Goal: Task Accomplishment & Management: Manage account settings

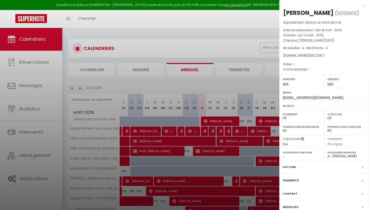
select select "0"
select select "24334"
click at [365, 6] on div "x [PERSON_NAME] ( 5565905 ) Appartement : Maison en bord de mer Date de réserva…" at bounding box center [324, 117] width 90 height 234
click at [363, 6] on div "x" at bounding box center [322, 6] width 86 height 6
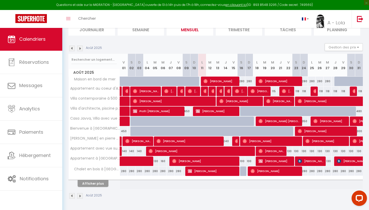
scroll to position [40, 0]
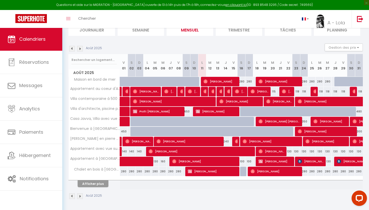
click at [103, 183] on button "Afficher plus" at bounding box center [93, 183] width 31 height 7
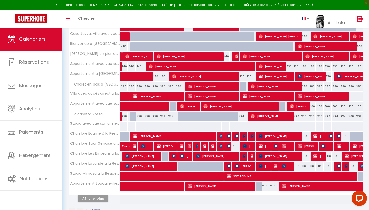
scroll to position [128, 0]
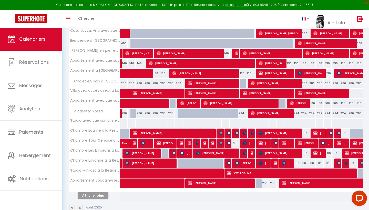
click at [244, 133] on img at bounding box center [245, 133] width 4 height 4
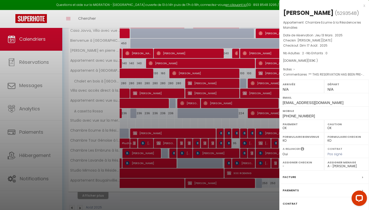
select select
click at [244, 133] on div at bounding box center [184, 105] width 369 height 210
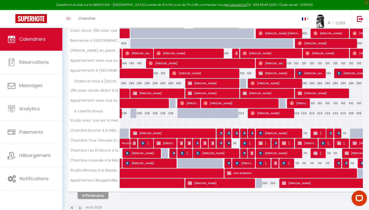
click at [235, 132] on img at bounding box center [237, 133] width 4 height 4
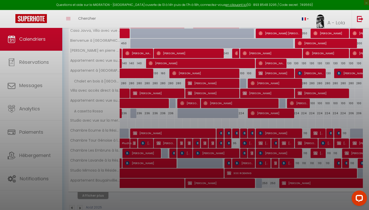
click at [235, 132] on div at bounding box center [184, 105] width 369 height 210
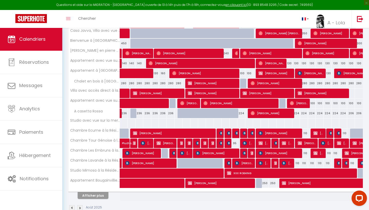
click at [235, 132] on img at bounding box center [237, 133] width 4 height 4
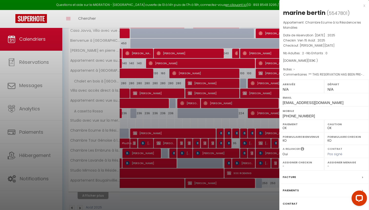
click at [229, 134] on div at bounding box center [184, 105] width 369 height 210
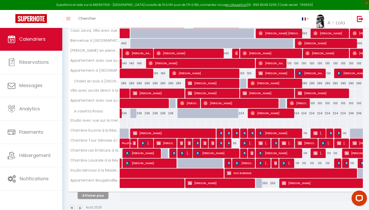
click at [229, 134] on img at bounding box center [229, 133] width 4 height 4
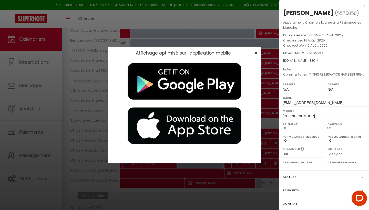
click at [256, 54] on span "×" at bounding box center [256, 53] width 3 height 6
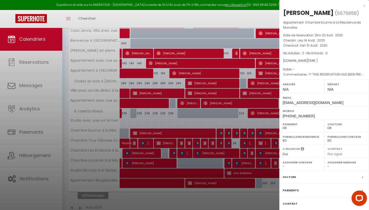
click at [364, 6] on div "x" at bounding box center [322, 6] width 86 height 6
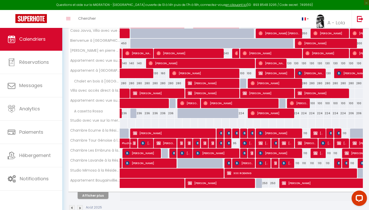
click at [263, 135] on span "[PERSON_NAME]" at bounding box center [280, 133] width 42 height 10
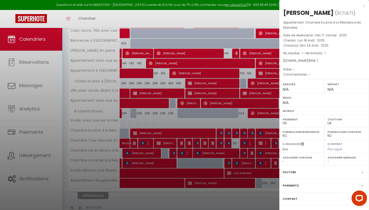
click at [261, 130] on div at bounding box center [184, 105] width 369 height 210
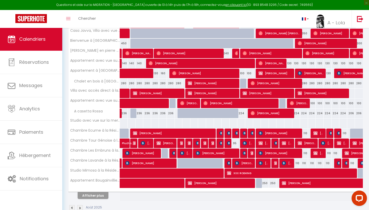
click at [317, 132] on img at bounding box center [316, 133] width 4 height 4
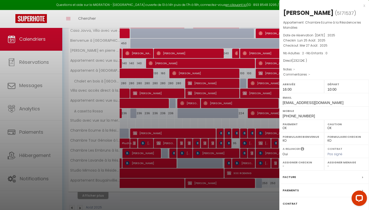
click at [240, 142] on div at bounding box center [184, 105] width 369 height 210
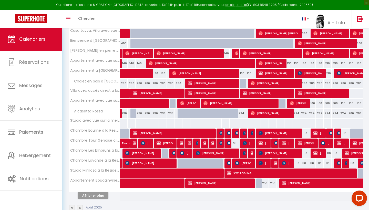
click at [329, 132] on div at bounding box center [330, 134] width 8 height 10
click at [331, 132] on img at bounding box center [331, 133] width 4 height 4
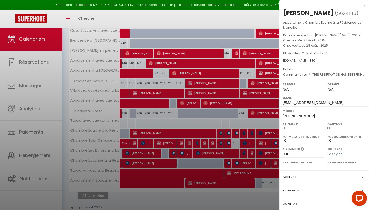
select select "1"
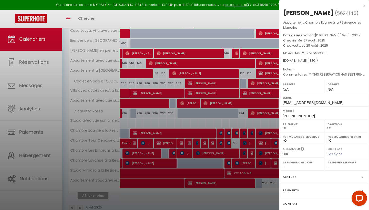
drag, startPoint x: 345, startPoint y: 118, endPoint x: 323, endPoint y: 118, distance: 22.0
click at [345, 118] on div "Mobile [PHONE_NUMBER]" at bounding box center [324, 112] width 90 height 13
click at [248, 122] on div at bounding box center [184, 105] width 369 height 210
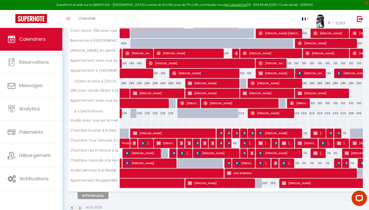
click at [338, 134] on img at bounding box center [339, 133] width 4 height 4
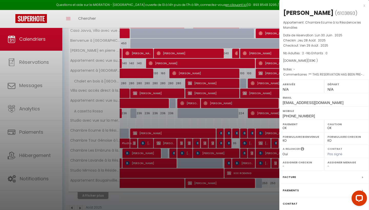
click at [233, 144] on div at bounding box center [184, 105] width 369 height 210
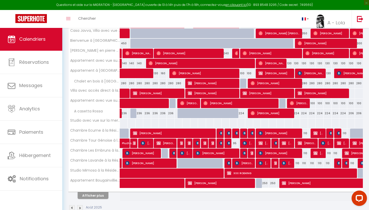
click at [260, 144] on img at bounding box center [261, 143] width 4 height 4
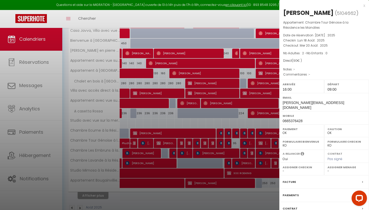
click at [260, 144] on div at bounding box center [184, 105] width 369 height 210
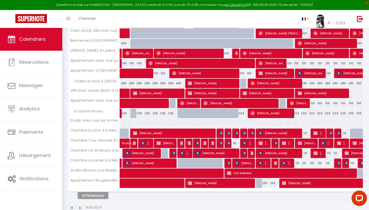
click at [275, 144] on img at bounding box center [276, 143] width 4 height 4
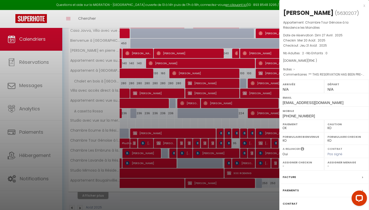
click at [275, 143] on div at bounding box center [184, 105] width 369 height 210
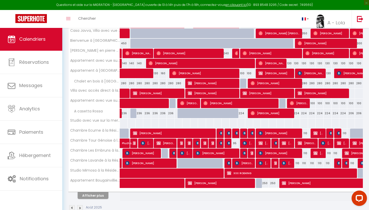
click at [285, 142] on img at bounding box center [284, 143] width 4 height 4
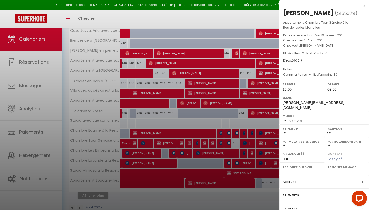
click at [284, 143] on div "Formulaire Bienvenue OK KO" at bounding box center [301, 143] width 45 height 13
click at [266, 142] on div at bounding box center [184, 105] width 369 height 210
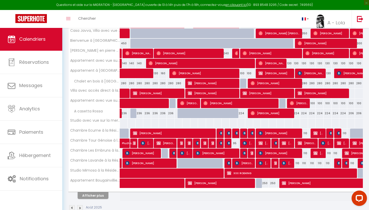
click at [307, 143] on span "[PERSON_NAME]" at bounding box center [307, 143] width 18 height 10
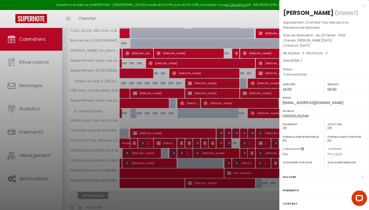
click at [264, 141] on div at bounding box center [184, 105] width 369 height 210
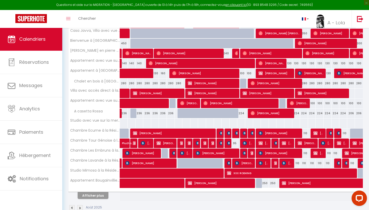
click at [323, 141] on img at bounding box center [323, 143] width 4 height 4
select select "KO"
select select "1"
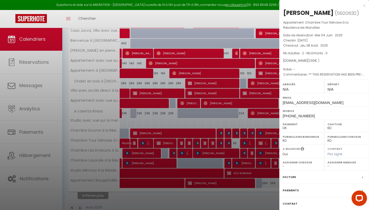
click at [244, 130] on div at bounding box center [184, 105] width 369 height 210
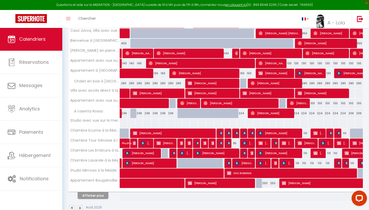
click at [244, 130] on span "[PERSON_NAME]" at bounding box center [244, 133] width 3 height 10
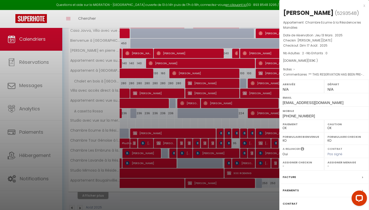
click at [258, 133] on div at bounding box center [184, 105] width 369 height 210
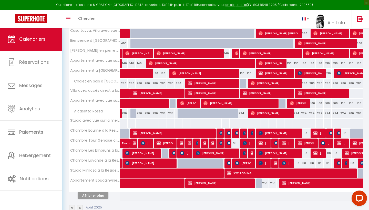
click at [341, 142] on img at bounding box center [339, 143] width 4 height 4
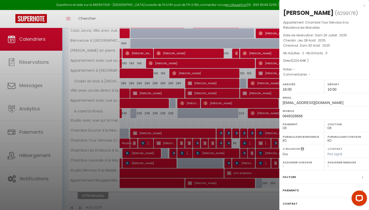
click at [244, 148] on div at bounding box center [184, 105] width 369 height 210
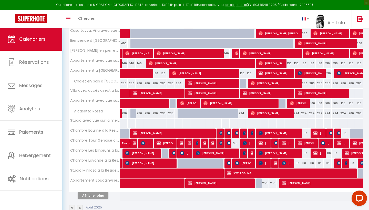
click at [356, 144] on img at bounding box center [355, 143] width 4 height 4
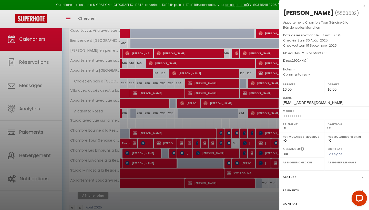
click at [255, 153] on div at bounding box center [184, 105] width 369 height 210
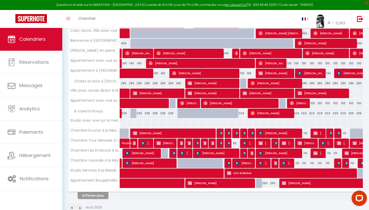
click at [140, 153] on span "[PERSON_NAME]" at bounding box center [142, 153] width 34 height 10
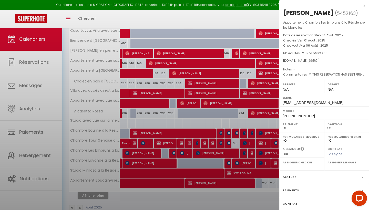
select select "KO"
select select "1"
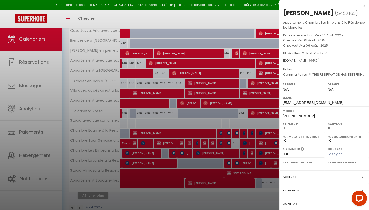
click at [191, 150] on div at bounding box center [184, 105] width 369 height 210
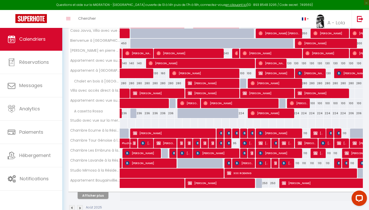
click at [268, 153] on span "[PERSON_NAME]" at bounding box center [280, 153] width 42 height 10
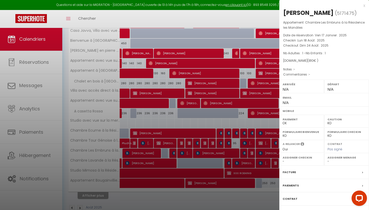
click at [268, 153] on div at bounding box center [184, 105] width 369 height 210
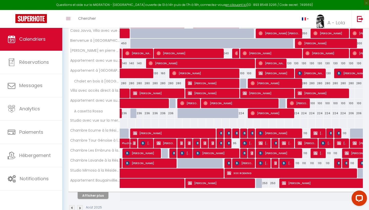
click at [315, 152] on img at bounding box center [316, 153] width 4 height 4
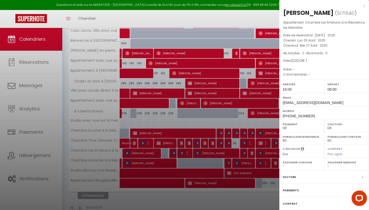
click at [260, 150] on div at bounding box center [184, 105] width 369 height 210
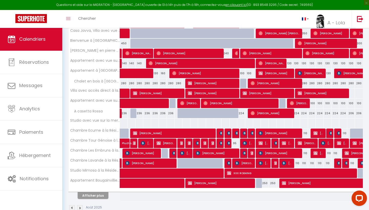
click at [349, 153] on img at bounding box center [347, 153] width 4 height 4
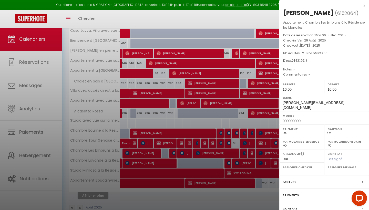
click at [267, 154] on div at bounding box center [184, 105] width 369 height 210
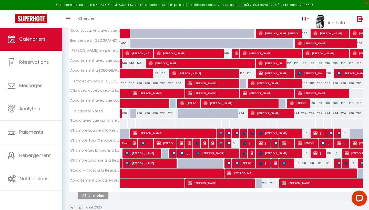
click at [264, 164] on span "[PERSON_NAME]" at bounding box center [264, 163] width 11 height 10
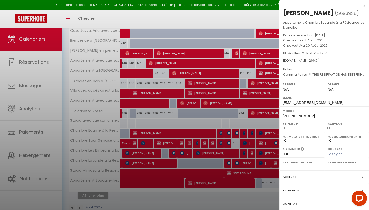
select select "KO"
select select "1"
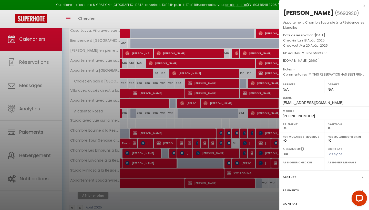
click at [265, 165] on div at bounding box center [184, 105] width 369 height 210
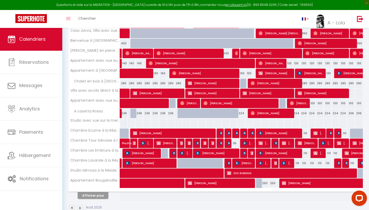
click at [275, 162] on img at bounding box center [276, 163] width 4 height 4
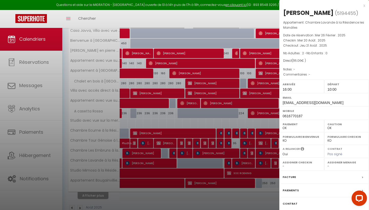
click at [269, 155] on div at bounding box center [184, 105] width 369 height 210
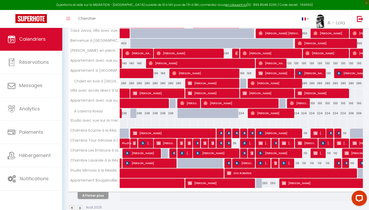
click at [286, 160] on span "[PERSON_NAME]" at bounding box center [287, 163] width 11 height 10
select select "KO"
select select "1"
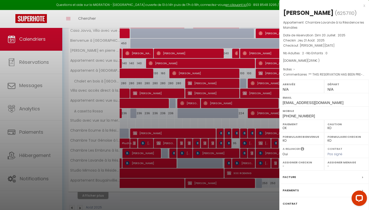
click at [270, 165] on div at bounding box center [184, 105] width 369 height 210
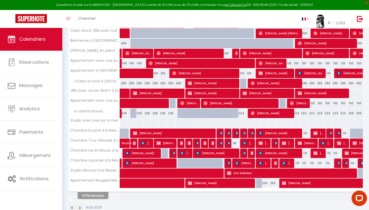
click at [288, 164] on span "[PERSON_NAME]" at bounding box center [287, 163] width 11 height 10
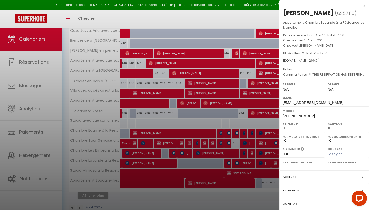
click at [259, 155] on div at bounding box center [184, 105] width 369 height 210
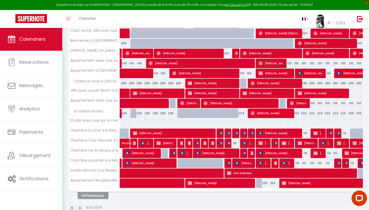
click at [264, 160] on span "[PERSON_NAME]" at bounding box center [264, 163] width 11 height 10
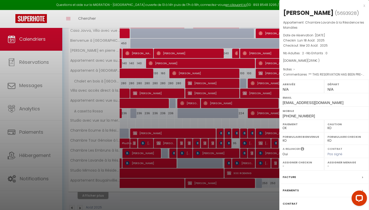
click at [288, 165] on select "- [PERSON_NAME] [PERSON_NAME] [PERSON_NAME] [PERSON_NAME] [PERSON_NAME] [PERSON…" at bounding box center [302, 166] width 38 height 5
click at [268, 163] on div at bounding box center [184, 105] width 369 height 210
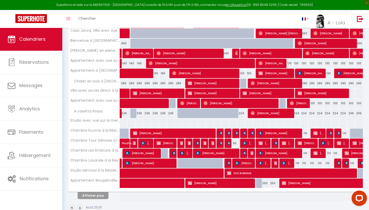
click at [273, 163] on div at bounding box center [275, 164] width 8 height 10
click at [337, 164] on img at bounding box center [339, 163] width 4 height 4
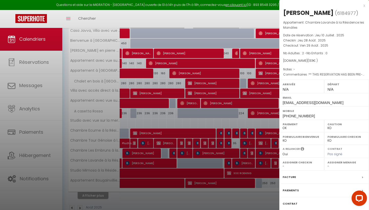
click at [269, 136] on div at bounding box center [184, 105] width 369 height 210
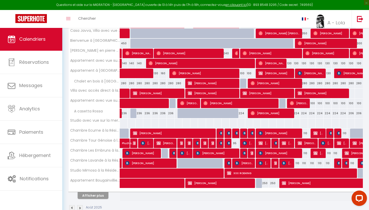
click at [269, 136] on span "[PERSON_NAME]" at bounding box center [280, 133] width 42 height 10
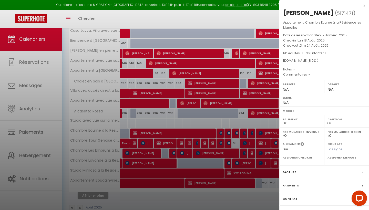
click at [346, 162] on select "- [PERSON_NAME] [PERSON_NAME] [PERSON_NAME] [PERSON_NAME] [PERSON_NAME] [PERSON…" at bounding box center [347, 161] width 38 height 5
click at [239, 137] on div at bounding box center [184, 105] width 369 height 210
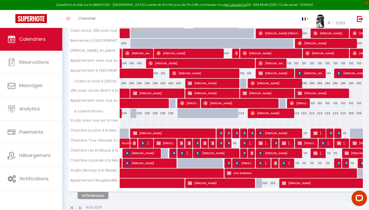
click at [239, 137] on body "Questions et aide sur la MIGRATION - [GEOGRAPHIC_DATA] ouverte de 13 à 14h puis…" at bounding box center [184, 61] width 369 height 323
click at [346, 163] on img at bounding box center [347, 163] width 4 height 4
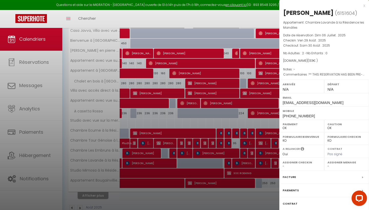
select select "KO"
click at [264, 143] on div at bounding box center [184, 105] width 369 height 210
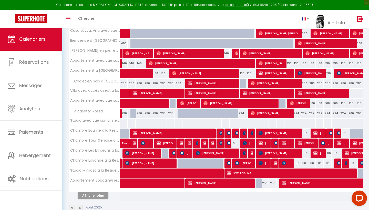
click at [360, 164] on div at bounding box center [362, 164] width 8 height 10
click at [361, 164] on img at bounding box center [362, 163] width 4 height 4
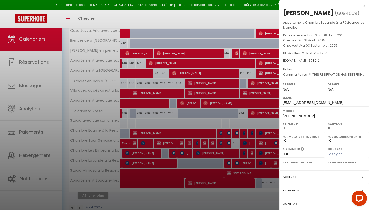
click at [236, 168] on div at bounding box center [184, 105] width 369 height 210
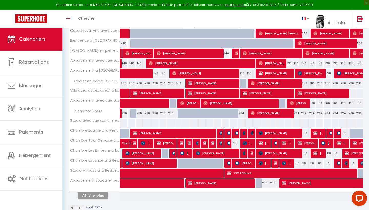
click at [243, 173] on span "XXX ROEHING" at bounding box center [292, 173] width 130 height 10
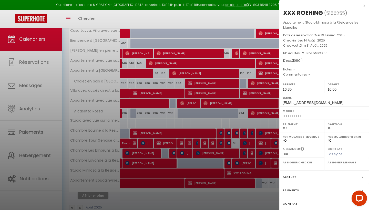
click at [243, 173] on div at bounding box center [184, 105] width 369 height 210
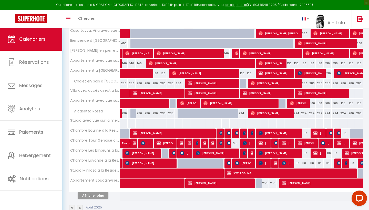
click at [286, 183] on span "[PERSON_NAME]" at bounding box center [376, 183] width 189 height 10
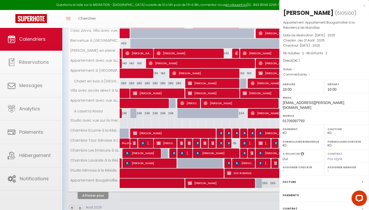
select select "OK"
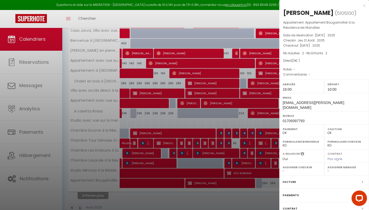
click at [262, 185] on div at bounding box center [184, 105] width 369 height 210
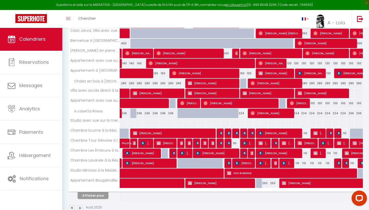
click at [101, 197] on button "Afficher plus" at bounding box center [93, 195] width 31 height 7
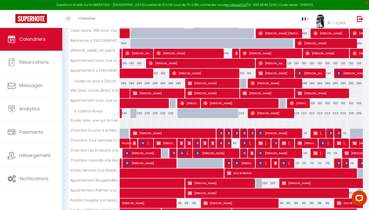
click at [101, 195] on th "Appartement Palmier à la Résidence les Mandiles" at bounding box center [94, 194] width 51 height 10
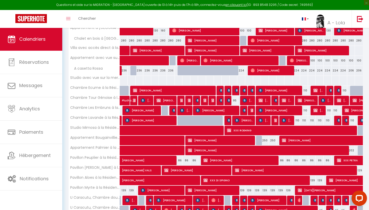
scroll to position [180, 0]
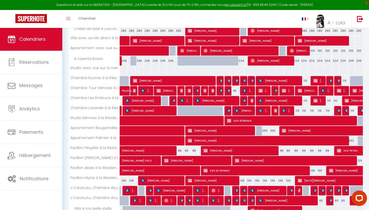
click at [263, 142] on span "[PERSON_NAME]" at bounding box center [269, 141] width 162 height 10
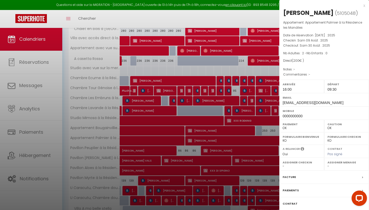
click at [263, 142] on div at bounding box center [184, 105] width 369 height 210
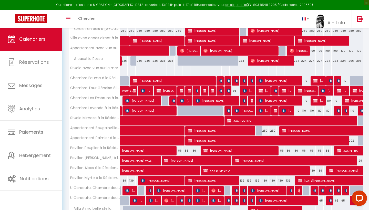
click at [247, 159] on span "[PERSON_NAME]" at bounding box center [296, 161] width 122 height 10
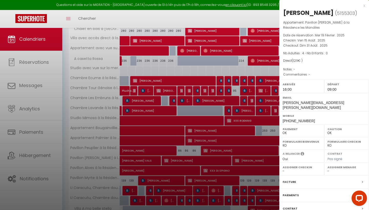
click at [247, 159] on div at bounding box center [184, 105] width 369 height 210
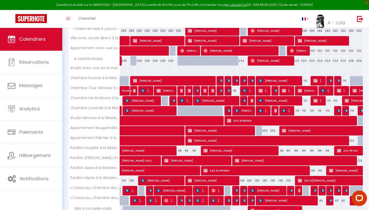
click at [236, 171] on span "XXX DI SPIGNO" at bounding box center [257, 171] width 106 height 10
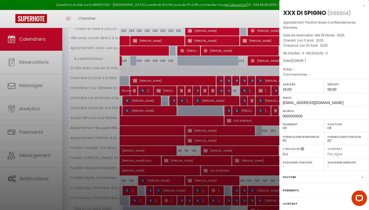
click at [234, 172] on div at bounding box center [184, 105] width 369 height 210
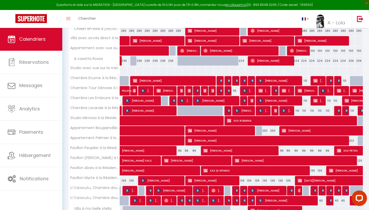
click at [234, 171] on span "XXX DI SPIGNO" at bounding box center [257, 171] width 106 height 10
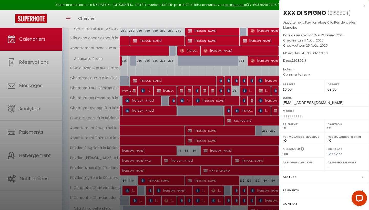
click at [265, 174] on div at bounding box center [184, 105] width 369 height 210
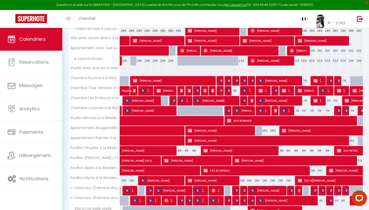
click at [284, 171] on span "XXX DI SPIGNO" at bounding box center [257, 171] width 106 height 10
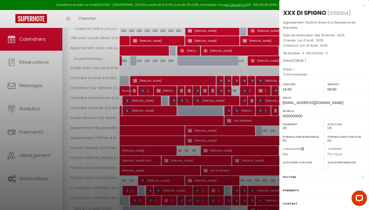
click at [243, 118] on div at bounding box center [184, 105] width 369 height 210
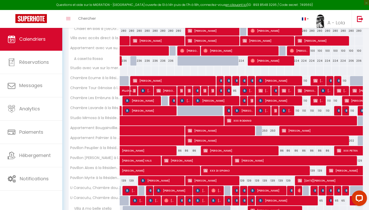
click at [245, 167] on span "XXX DI SPIGNO" at bounding box center [257, 171] width 106 height 10
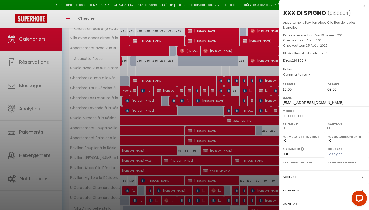
scroll to position [200, 0]
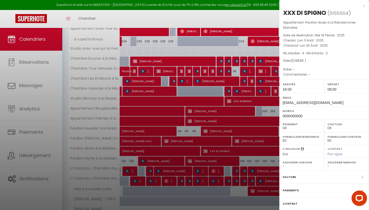
click at [237, 152] on div at bounding box center [184, 105] width 369 height 210
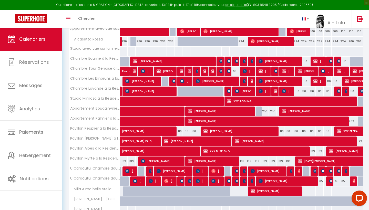
click at [237, 152] on span "XXX DI SPIGNO" at bounding box center [257, 151] width 106 height 10
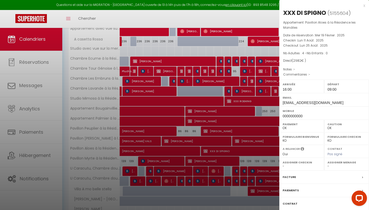
click at [250, 153] on div at bounding box center [184, 105] width 369 height 210
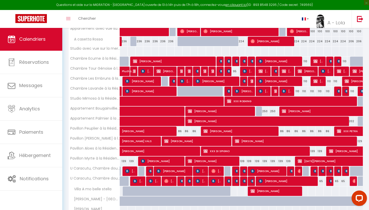
click at [250, 153] on span "XXX DI SPIGNO" at bounding box center [257, 151] width 106 height 10
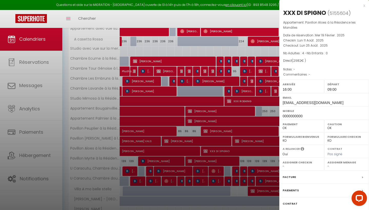
scroll to position [223, 0]
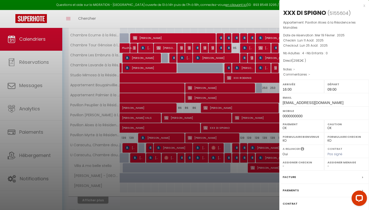
click at [250, 127] on div at bounding box center [184, 105] width 369 height 210
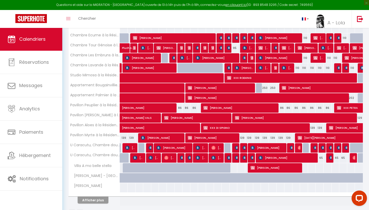
click at [263, 128] on span "XXX DI SPIGNO" at bounding box center [257, 128] width 106 height 10
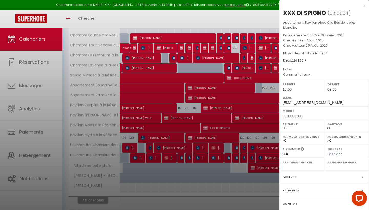
click at [256, 119] on div at bounding box center [184, 105] width 369 height 210
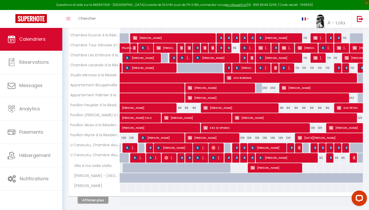
click at [256, 129] on span "XXX DI SPIGNO" at bounding box center [257, 128] width 106 height 10
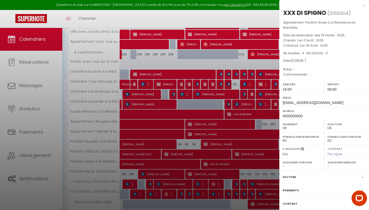
scroll to position [191, 0]
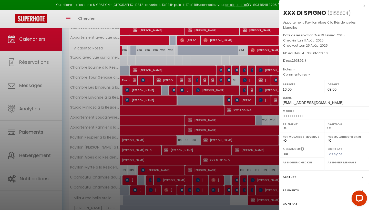
click at [251, 151] on div at bounding box center [184, 105] width 369 height 210
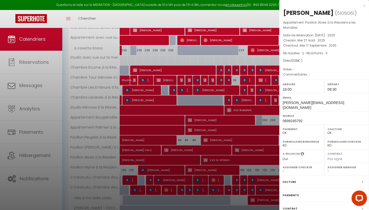
click at [334, 165] on label "Assigner Menage" at bounding box center [347, 167] width 38 height 5
click at [267, 152] on div at bounding box center [184, 105] width 369 height 210
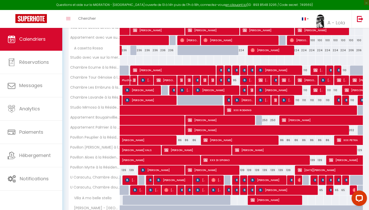
click at [291, 156] on span "XXX DI SPIGNO" at bounding box center [257, 160] width 106 height 10
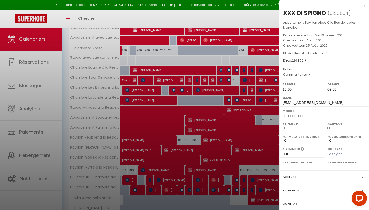
click at [246, 164] on div at bounding box center [184, 105] width 369 height 210
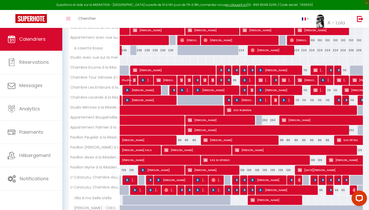
click at [254, 163] on span "XXX DI SPIGNO" at bounding box center [257, 160] width 106 height 10
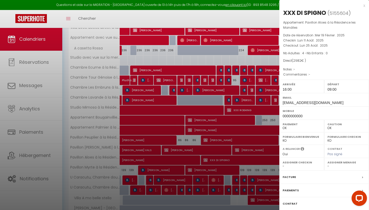
click at [339, 161] on label "Assigner Menage" at bounding box center [347, 162] width 38 height 5
click at [264, 154] on div at bounding box center [184, 105] width 369 height 210
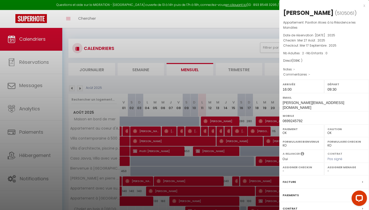
scroll to position [34, 0]
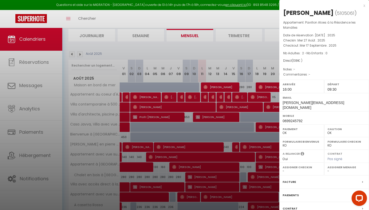
click at [248, 174] on div at bounding box center [184, 105] width 369 height 210
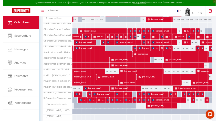
scroll to position [208, 0]
